Goal: Transaction & Acquisition: Purchase product/service

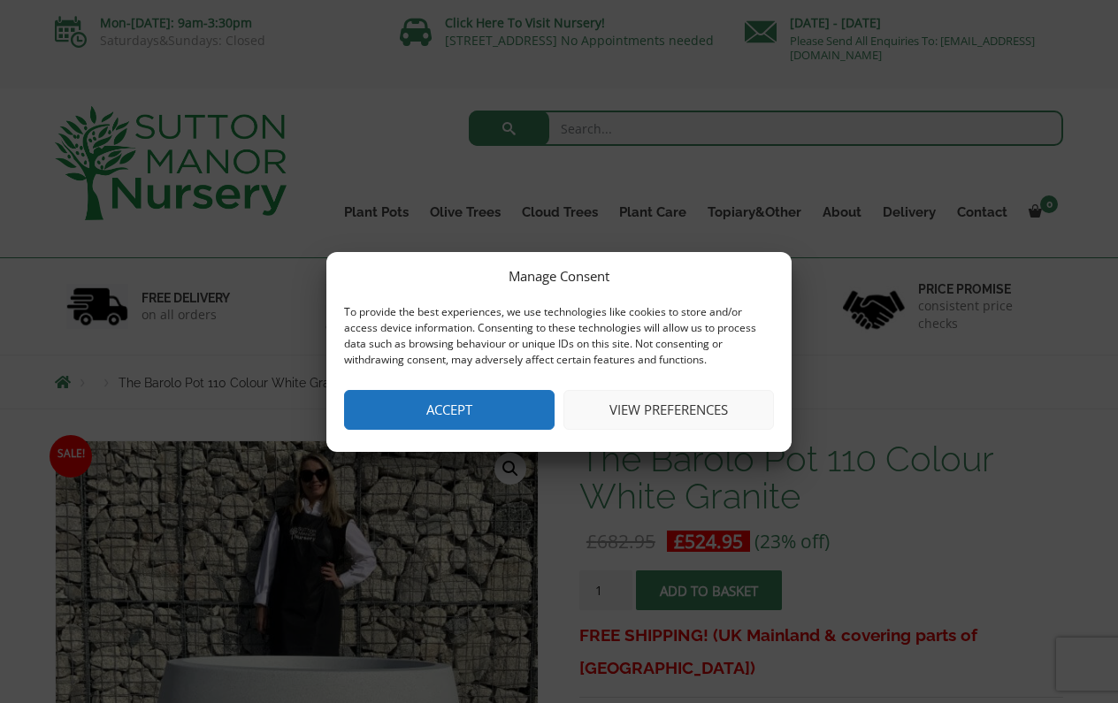
click at [504, 418] on button "Accept" at bounding box center [449, 410] width 210 height 40
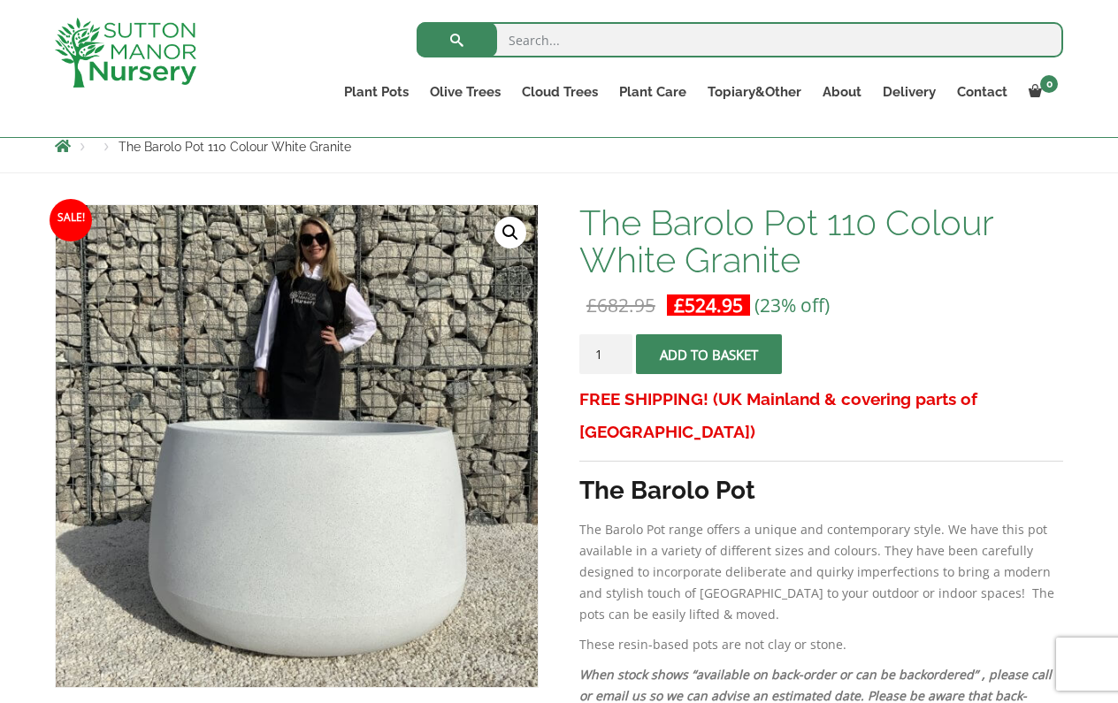
scroll to position [212, 0]
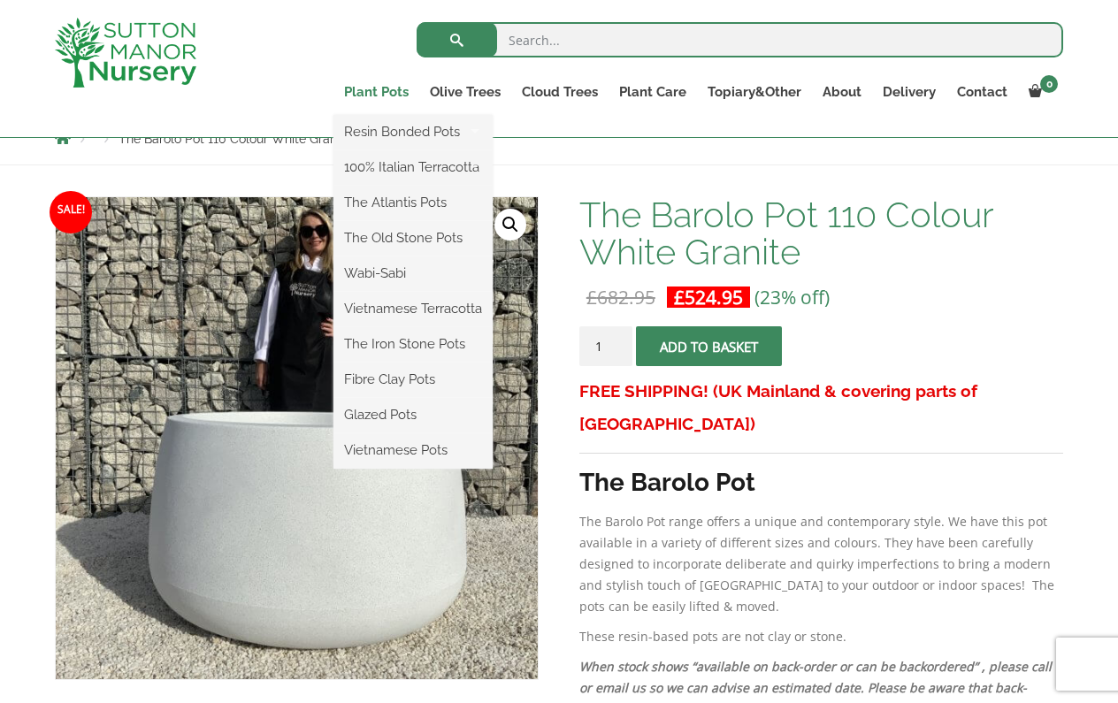
click at [393, 90] on link "Plant Pots" at bounding box center [376, 92] width 86 height 25
click at [430, 246] on link "The Old Stone Pots" at bounding box center [412, 238] width 159 height 27
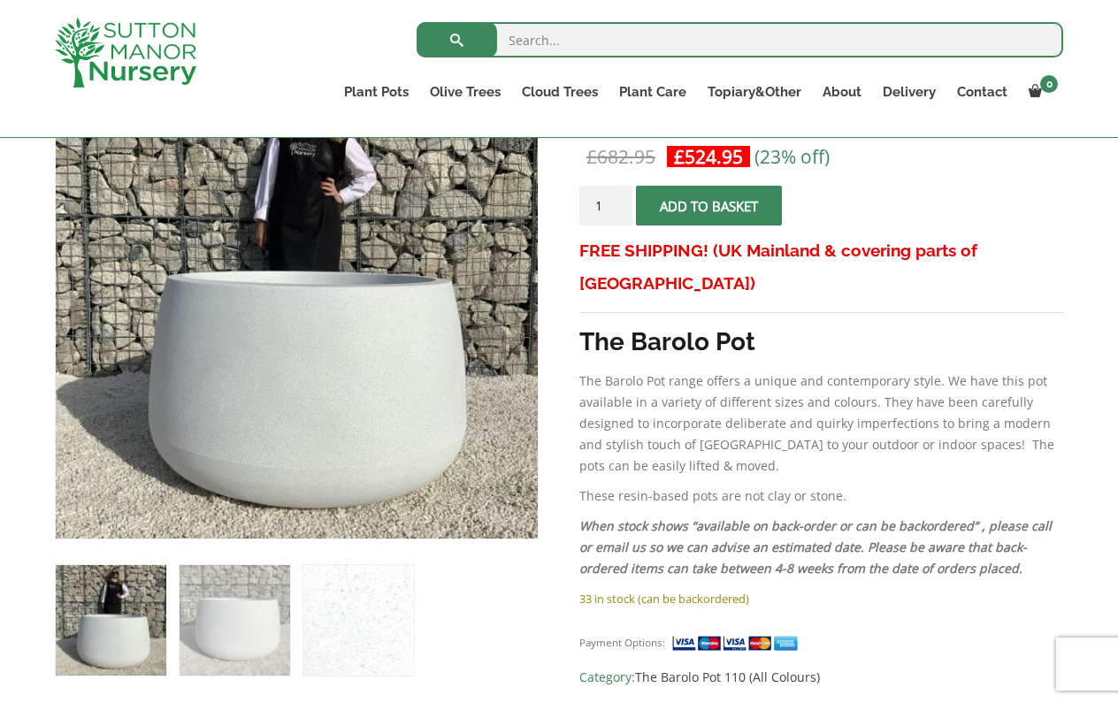
scroll to position [358, 0]
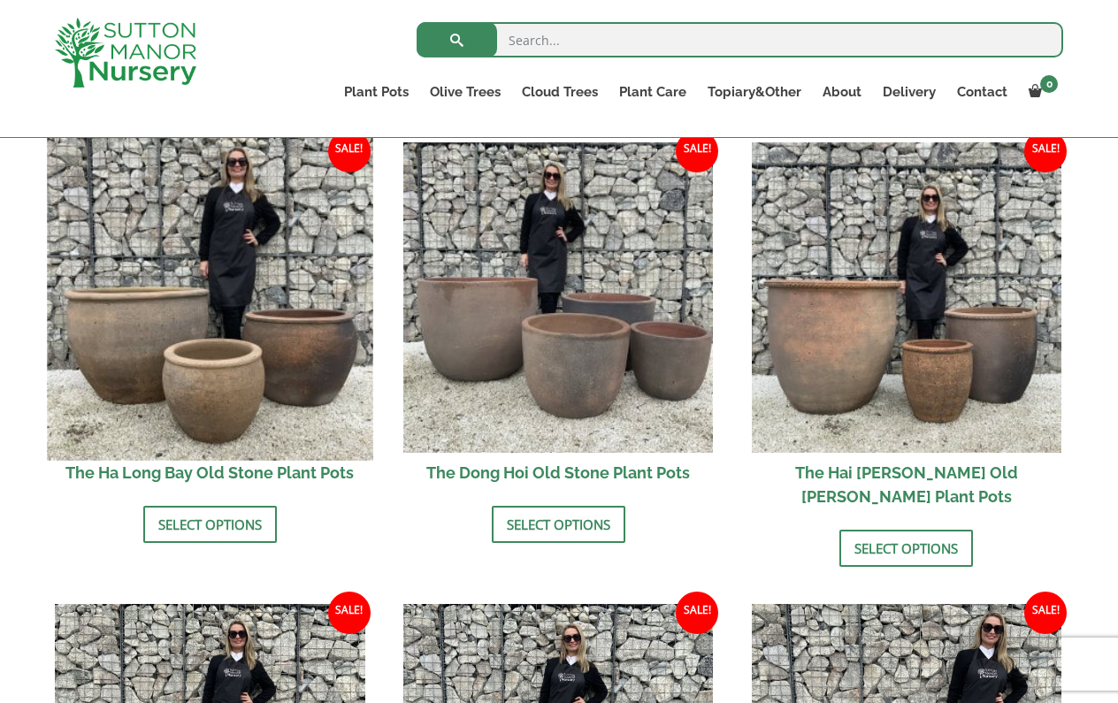
scroll to position [615, 0]
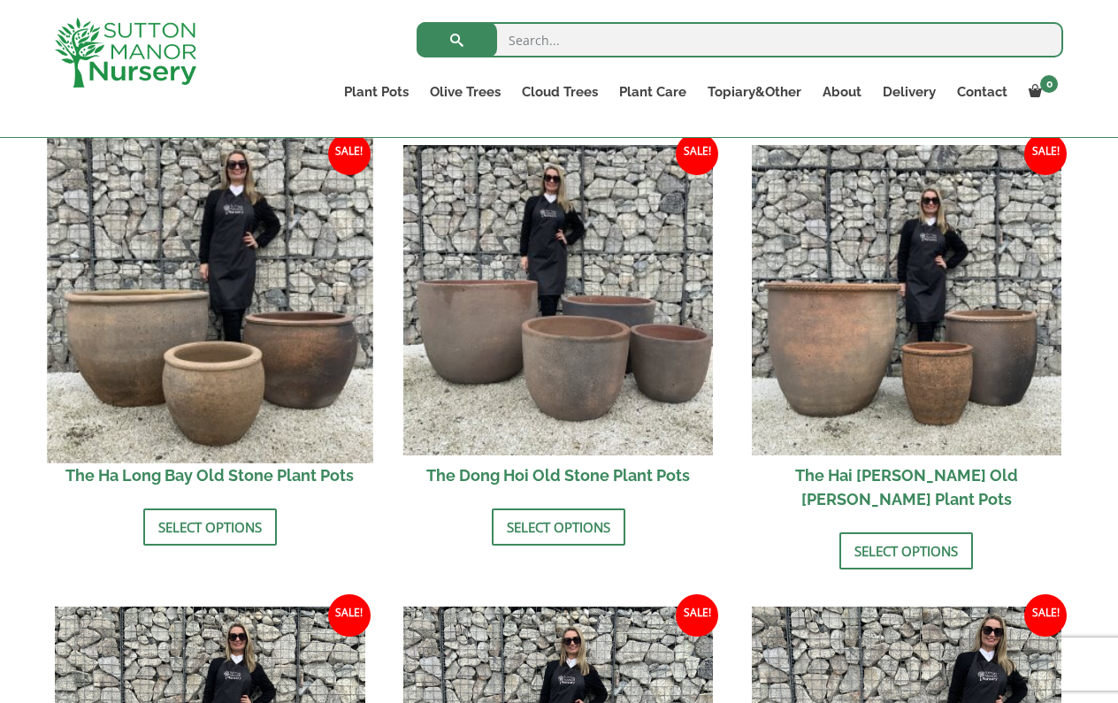
click at [313, 407] on img at bounding box center [209, 299] width 325 height 325
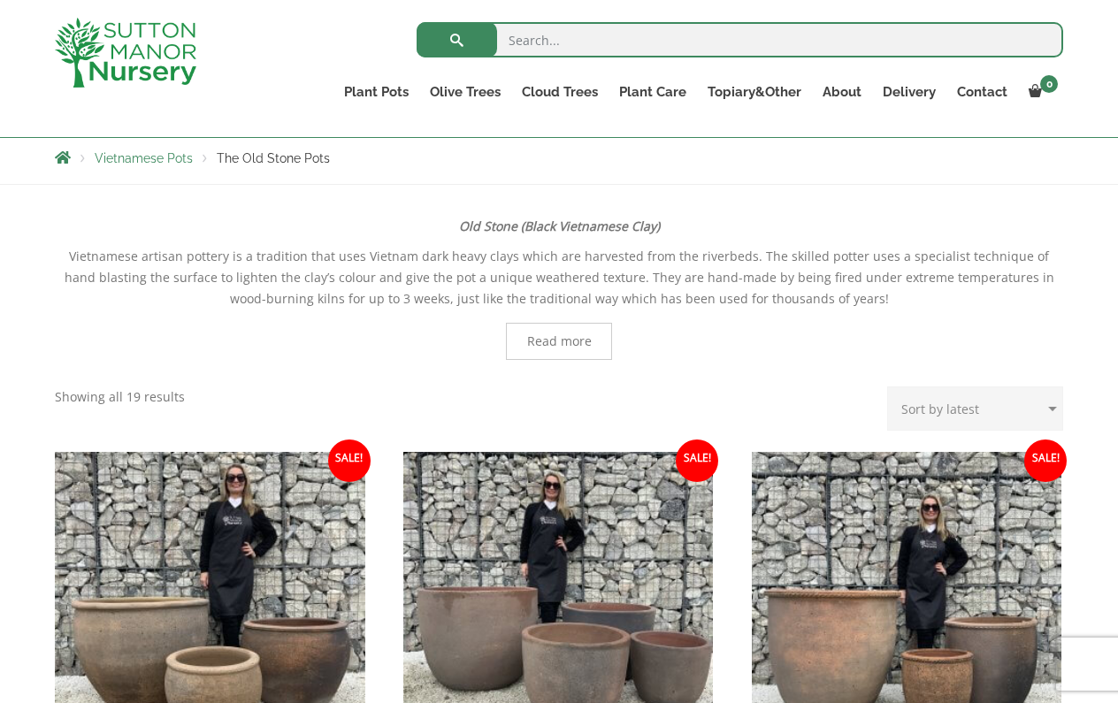
scroll to position [729, 0]
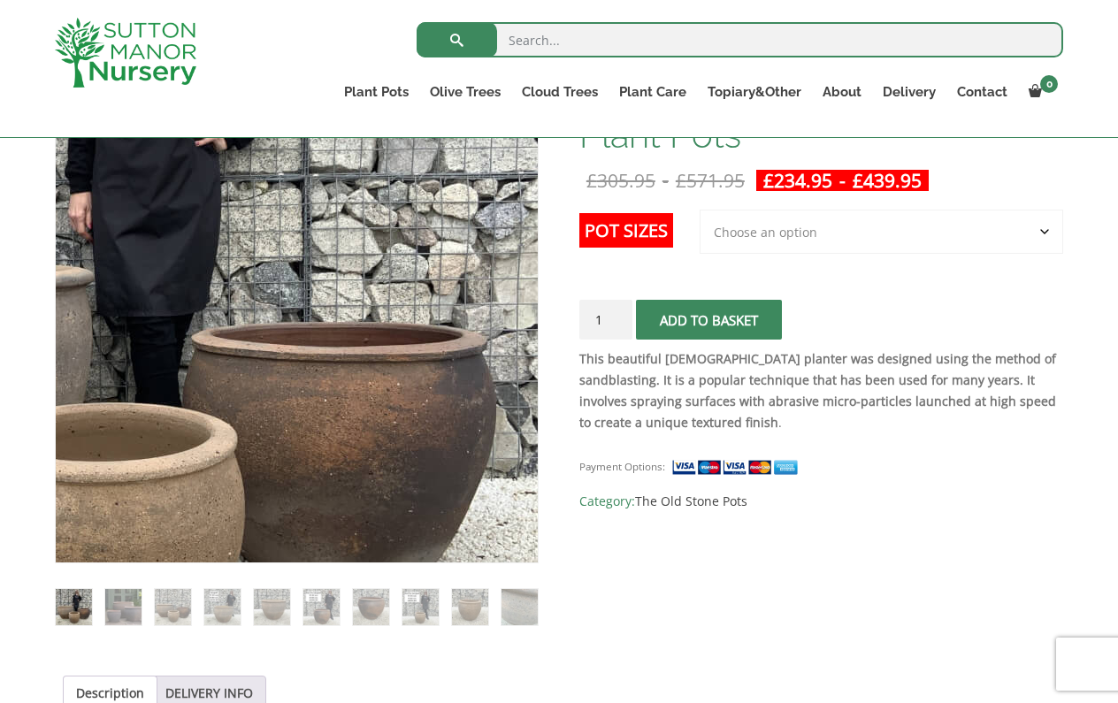
scroll to position [325, 0]
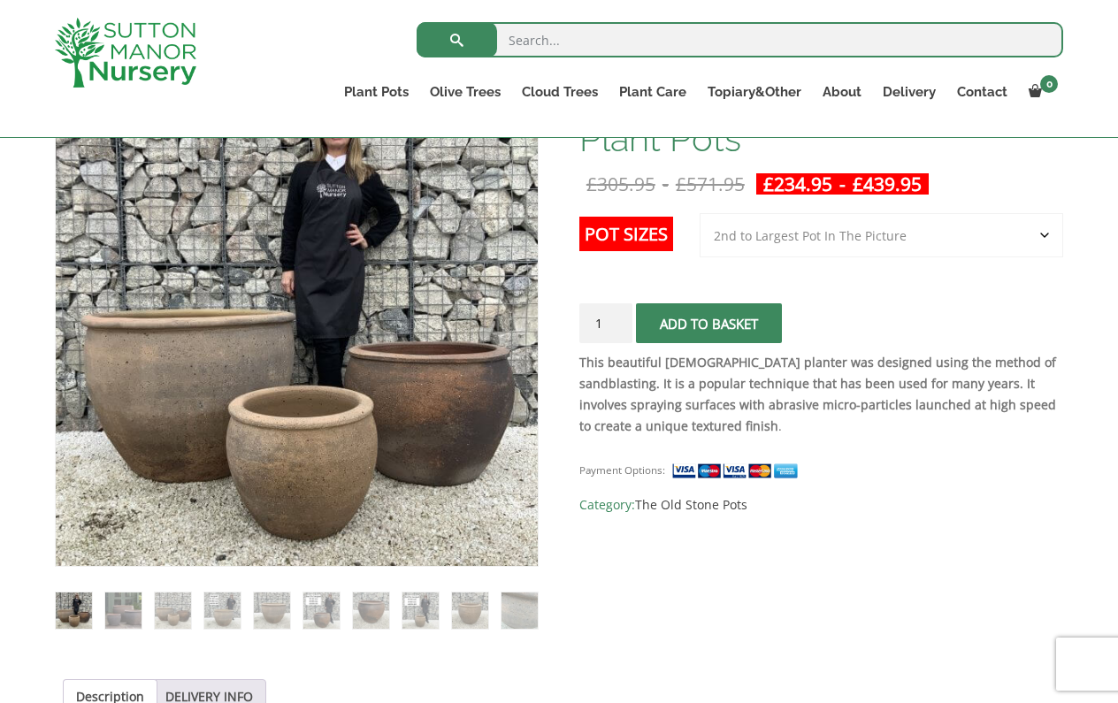
select select "2nd to Largest Pot In The Picture"
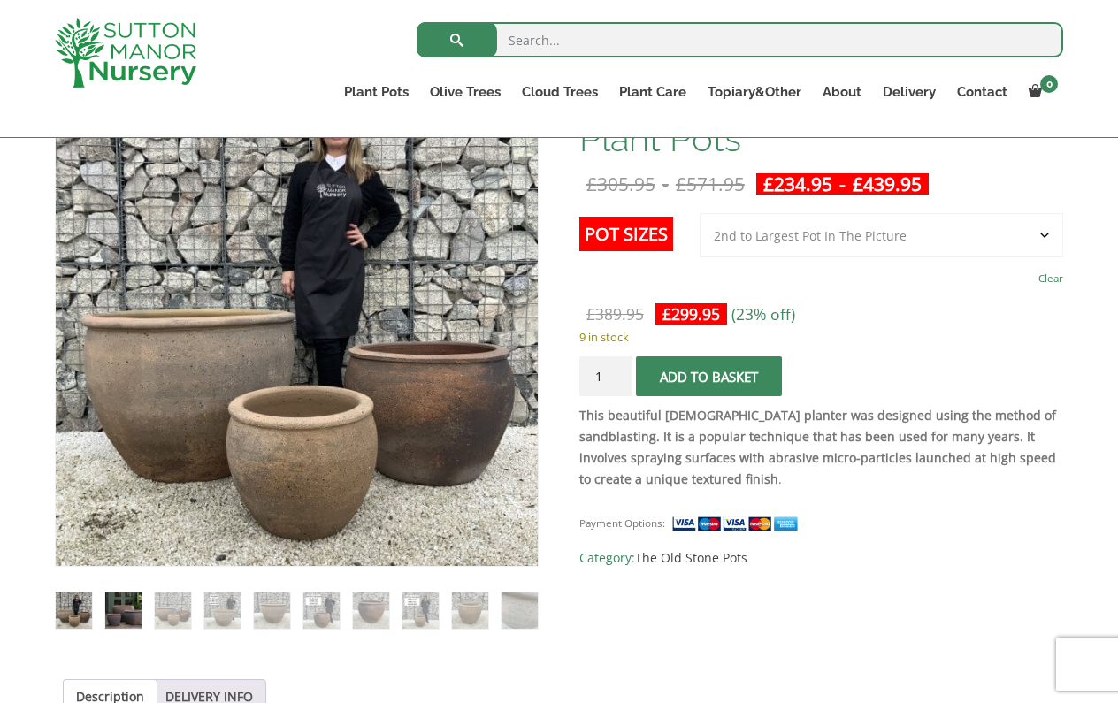
click at [111, 612] on img at bounding box center [123, 610] width 36 height 36
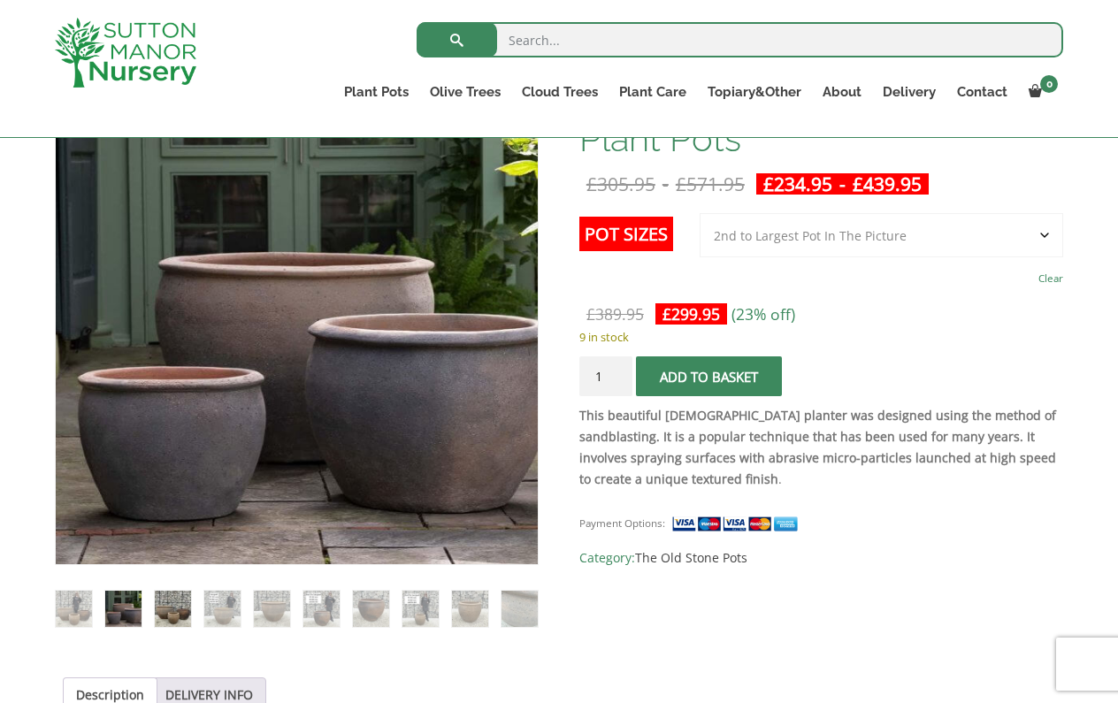
click at [177, 608] on img at bounding box center [173, 609] width 36 height 36
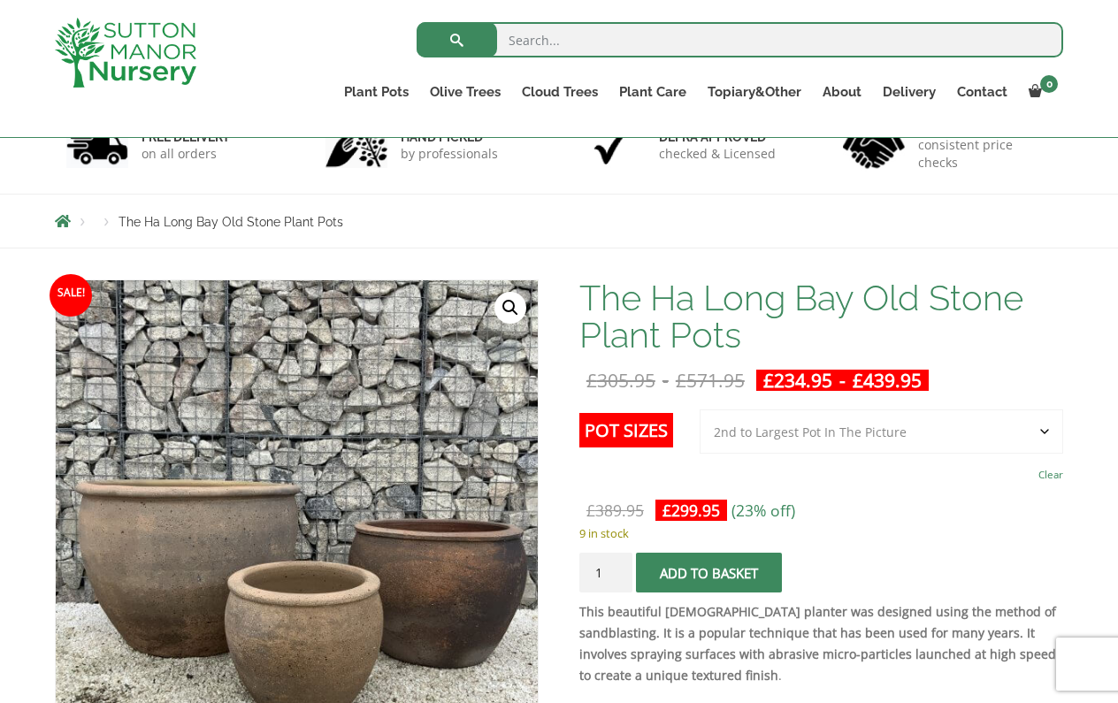
scroll to position [221, 0]
